Goal: Task Accomplishment & Management: Use online tool/utility

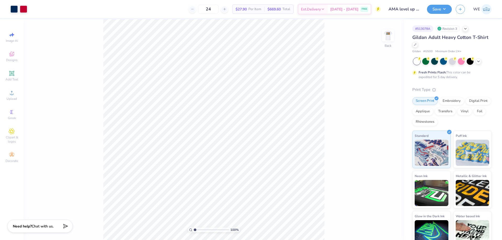
click at [391, 33] on img at bounding box center [388, 35] width 10 height 10
click at [93, 110] on div "100 % Front" at bounding box center [214, 129] width 381 height 221
click at [385, 37] on img at bounding box center [388, 35] width 21 height 21
click at [14, 96] on div "Upload" at bounding box center [12, 95] width 18 height 15
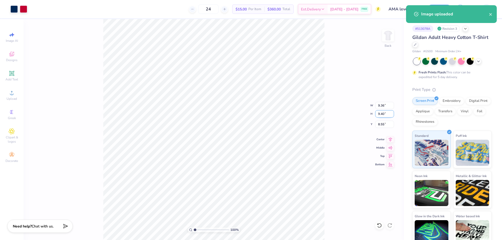
click at [379, 111] on input "9.40" at bounding box center [384, 113] width 19 height 7
type input "4"
type input "3.98"
type input "4.00"
type input "3.00"
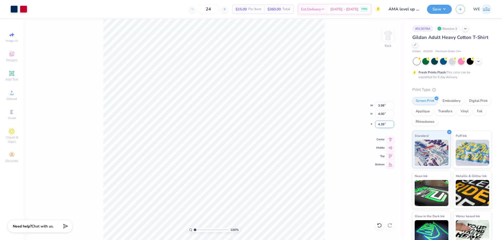
click at [380, 124] on input "4.39" at bounding box center [384, 124] width 19 height 7
type input "3.00"
click at [392, 33] on img at bounding box center [388, 35] width 21 height 21
click at [11, 91] on icon at bounding box center [12, 93] width 6 height 6
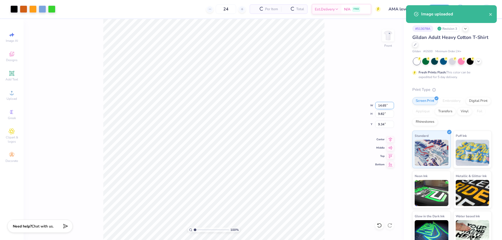
click at [380, 108] on input "14.65" at bounding box center [384, 105] width 19 height 7
type input "12.00"
type input "8.05"
type input "3.00"
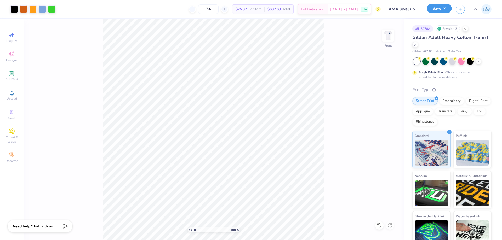
click at [438, 12] on button "Save" at bounding box center [439, 8] width 25 height 9
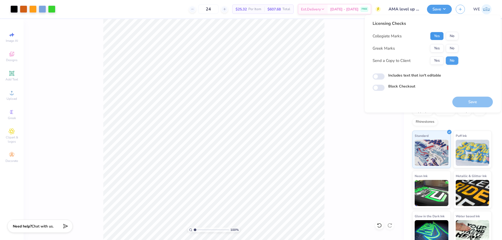
click at [433, 36] on button "Yes" at bounding box center [437, 36] width 14 height 8
click at [452, 46] on button "No" at bounding box center [452, 48] width 13 height 8
click at [440, 63] on button "Yes" at bounding box center [437, 60] width 14 height 8
click at [377, 76] on input "Includes text that isn't editable" at bounding box center [379, 77] width 12 height 6
checkbox input "true"
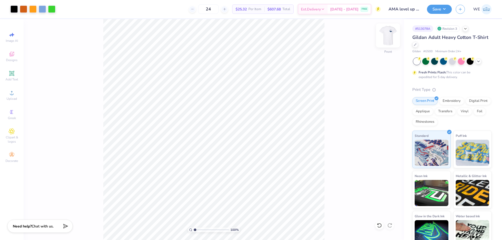
click at [384, 33] on img at bounding box center [388, 35] width 21 height 21
click at [438, 8] on button "Save" at bounding box center [439, 8] width 25 height 9
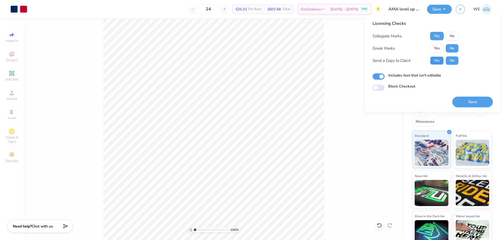
click at [436, 63] on button "Yes" at bounding box center [437, 60] width 14 height 8
click at [467, 100] on button "Save" at bounding box center [473, 102] width 41 height 11
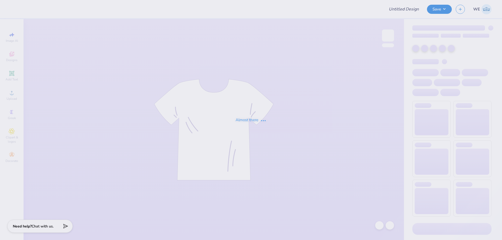
type input "APhi Family Weekend"
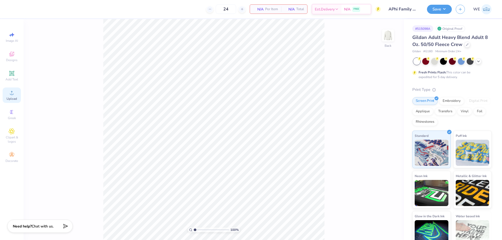
click at [6, 95] on div "Upload" at bounding box center [12, 95] width 18 height 15
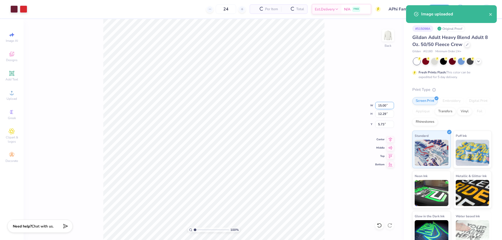
click at [379, 106] on input "15.00" at bounding box center [384, 105] width 19 height 7
type input "12.00"
type input "9.83"
type input "3.00"
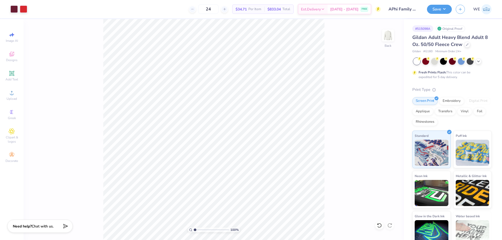
click at [437, 16] on div "Save WE" at bounding box center [464, 9] width 75 height 18
click at [430, 7] on button "Save" at bounding box center [439, 8] width 25 height 9
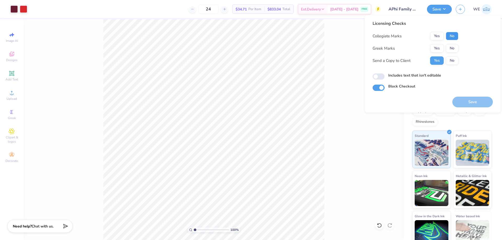
click at [450, 36] on button "No" at bounding box center [452, 36] width 13 height 8
click at [439, 45] on button "Yes" at bounding box center [437, 48] width 14 height 8
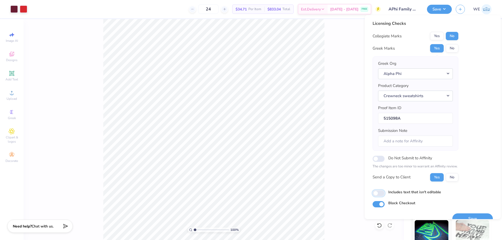
click at [378, 195] on input "Includes text that isn't editable" at bounding box center [379, 193] width 12 height 6
checkbox input "true"
click at [467, 218] on button "Save" at bounding box center [473, 219] width 41 height 11
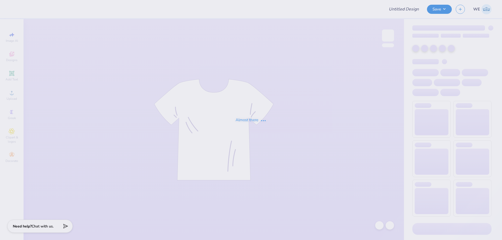
type input "AMA level up shirt"
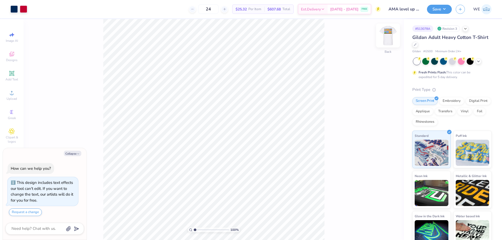
click at [387, 35] on img at bounding box center [388, 35] width 21 height 21
click at [53, 10] on div at bounding box center [51, 8] width 7 height 7
type textarea "x"
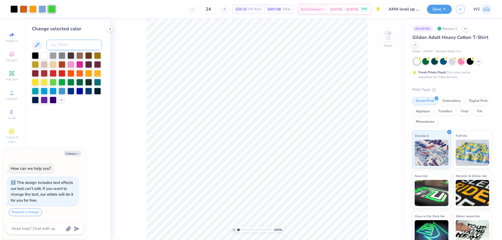
click at [72, 44] on input at bounding box center [74, 45] width 55 height 10
type input "7448"
type textarea "x"
click at [60, 43] on input at bounding box center [74, 45] width 55 height 10
type input "7488"
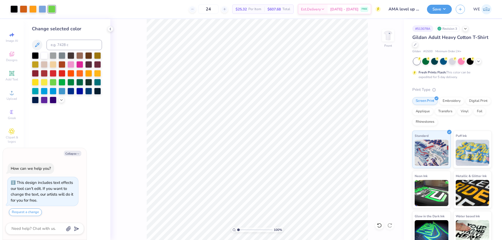
click at [145, 100] on div "100 % Front" at bounding box center [257, 129] width 294 height 221
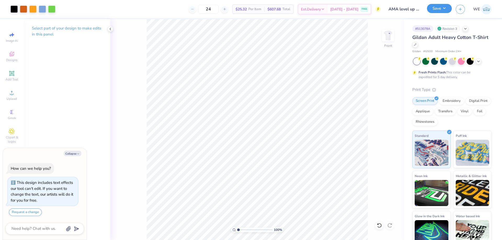
click at [438, 12] on button "Save" at bounding box center [439, 8] width 25 height 9
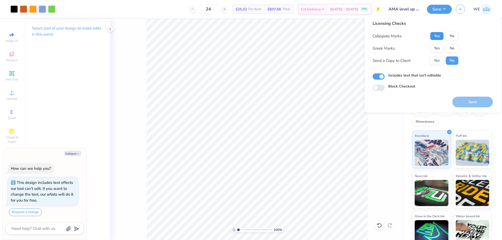
click at [437, 34] on button "Yes" at bounding box center [437, 36] width 14 height 8
click at [452, 47] on button "No" at bounding box center [452, 48] width 13 height 8
click at [440, 61] on button "Yes" at bounding box center [437, 60] width 14 height 8
click at [460, 102] on button "Save" at bounding box center [473, 102] width 41 height 11
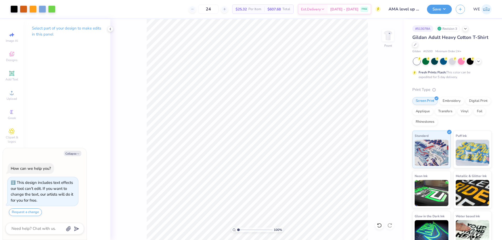
click at [125, 17] on div "24 $25.32 Per Item $607.68 Total Est. Delivery Sep 16 - 19 FREE" at bounding box center [219, 9] width 321 height 18
type textarea "x"
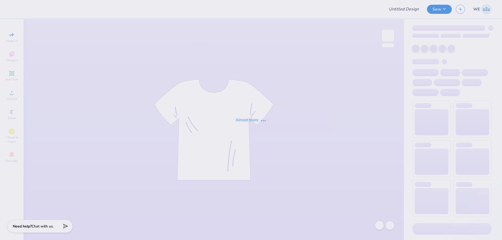
type input "Cottage"
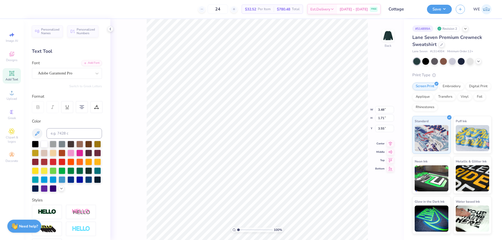
click at [135, 77] on div "100 % Back W 3.48 3.48 " H 1.71 1.71 " Y 3.55 3.55 " Center Middle Top Bottom" at bounding box center [257, 129] width 294 height 221
click at [385, 36] on img at bounding box center [388, 35] width 21 height 21
click at [15, 93] on div "Upload" at bounding box center [12, 95] width 18 height 15
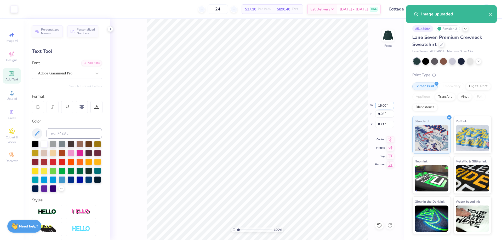
click at [387, 107] on input "15.00" at bounding box center [384, 105] width 19 height 7
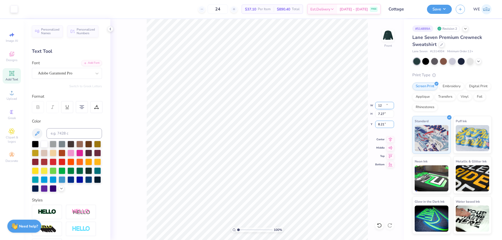
type input "12.00"
type input "7.27"
type input "3.00"
type input "1"
click at [439, 12] on button "Save" at bounding box center [439, 8] width 25 height 9
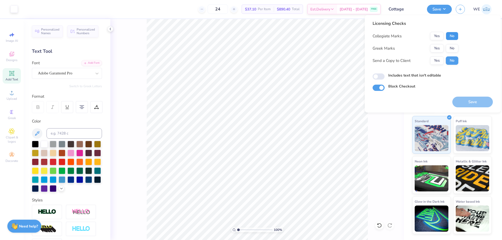
click at [453, 38] on button "No" at bounding box center [452, 36] width 13 height 8
click at [454, 48] on button "No" at bounding box center [452, 48] width 13 height 8
click at [441, 58] on button "Yes" at bounding box center [437, 60] width 14 height 8
click at [381, 77] on input "Includes text that isn't editable" at bounding box center [379, 77] width 12 height 6
checkbox input "true"
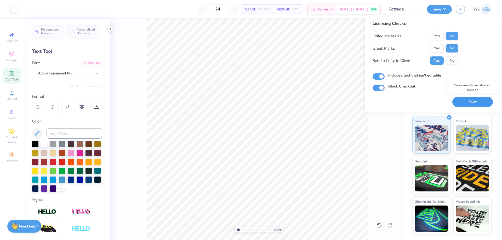
click at [462, 100] on button "Save" at bounding box center [473, 102] width 41 height 11
